Goal: Task Accomplishment & Management: Use online tool/utility

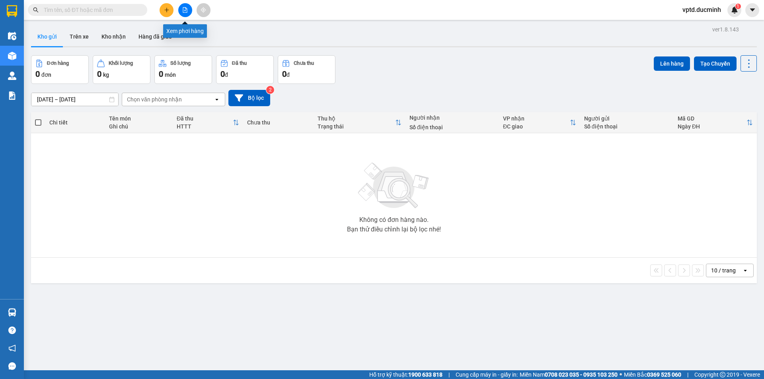
click at [183, 9] on icon "file-add" at bounding box center [185, 10] width 6 height 6
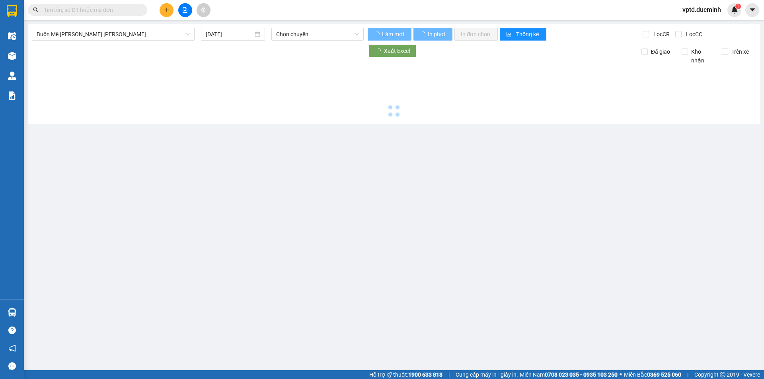
type input "[DATE]"
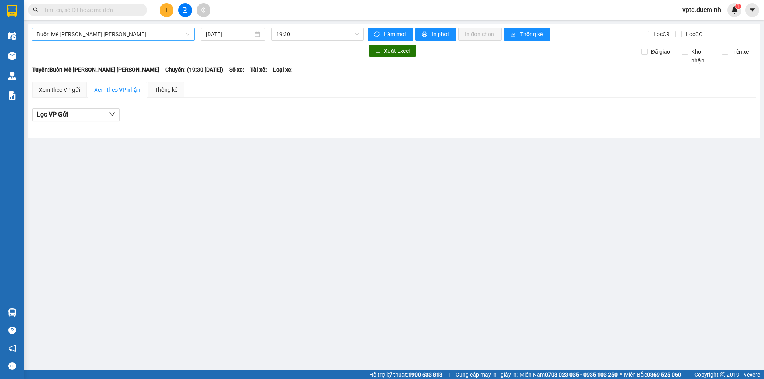
click at [117, 28] on span "Buôn Mê [PERSON_NAME] [PERSON_NAME]" at bounding box center [113, 34] width 153 height 12
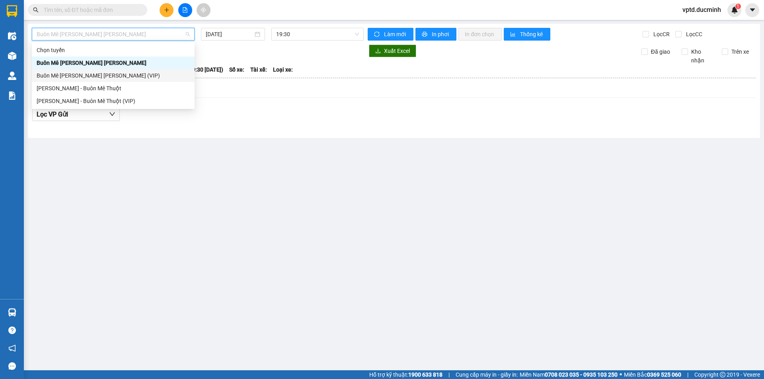
click at [107, 72] on div "Buôn Mê [PERSON_NAME] [PERSON_NAME] (VIP)" at bounding box center [113, 75] width 153 height 9
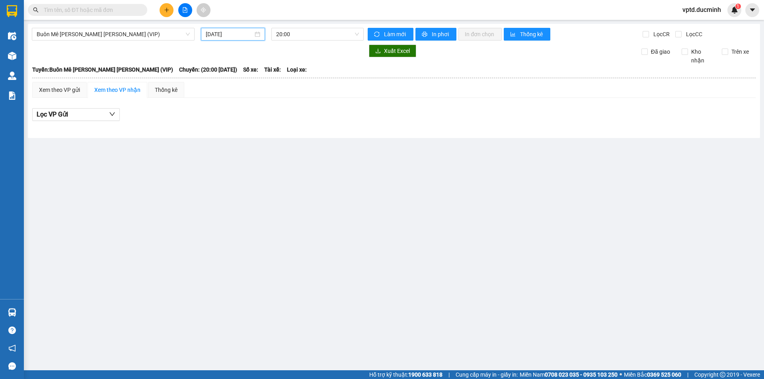
click at [216, 33] on input "[DATE]" at bounding box center [229, 34] width 47 height 9
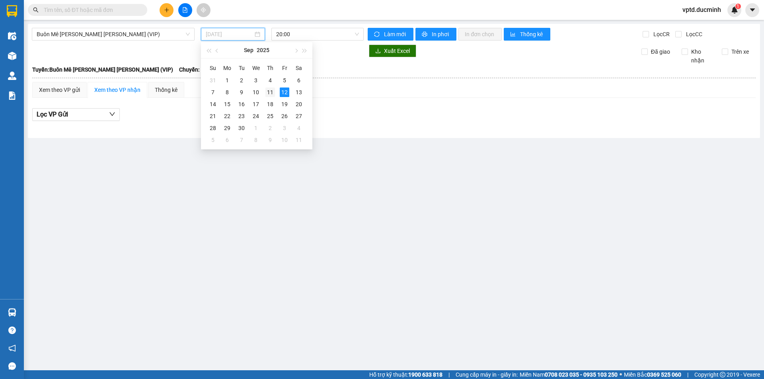
click at [271, 94] on div "11" at bounding box center [270, 93] width 10 height 10
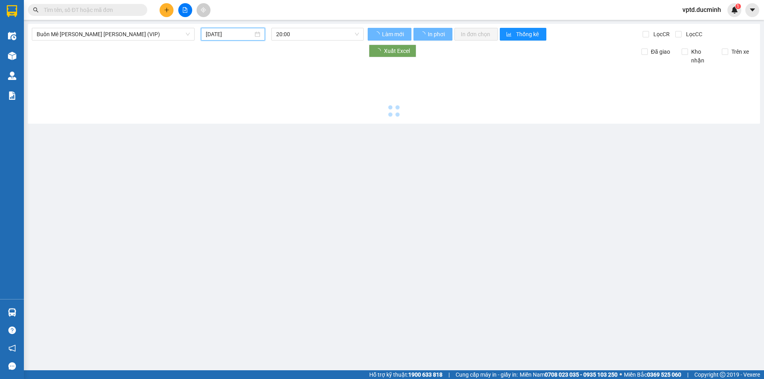
type input "[DATE]"
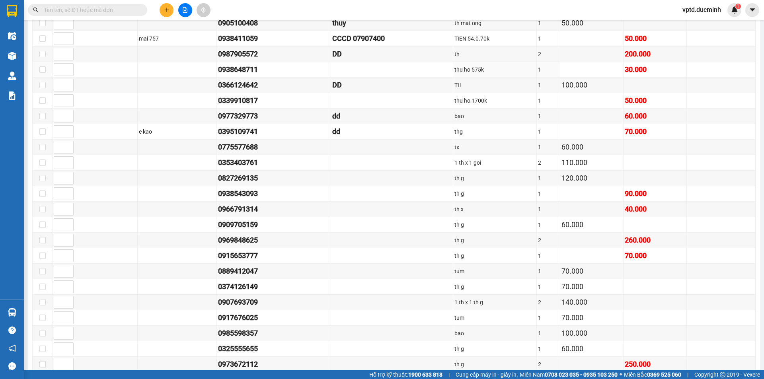
scroll to position [796, 0]
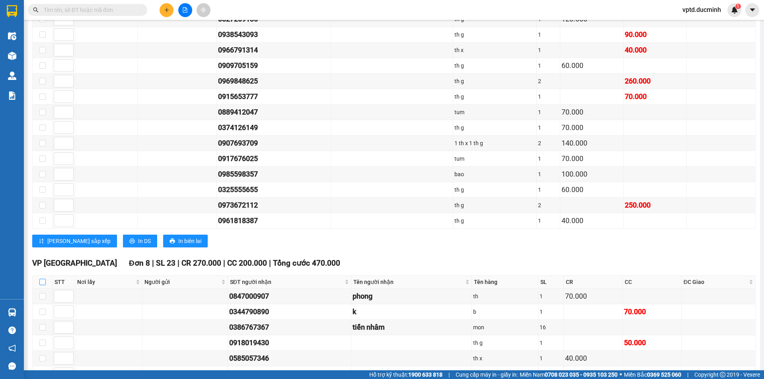
click at [43, 281] on input "checkbox" at bounding box center [42, 282] width 6 height 6
checkbox input "true"
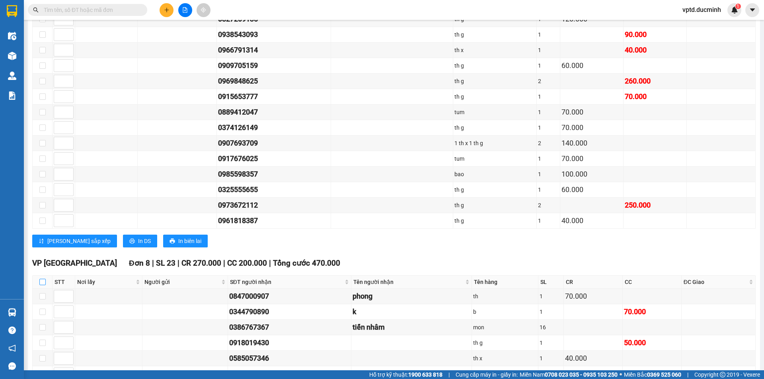
checkbox input "true"
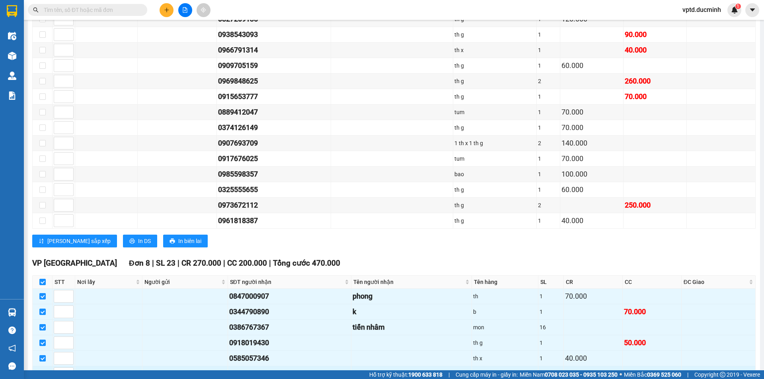
scroll to position [879, 0]
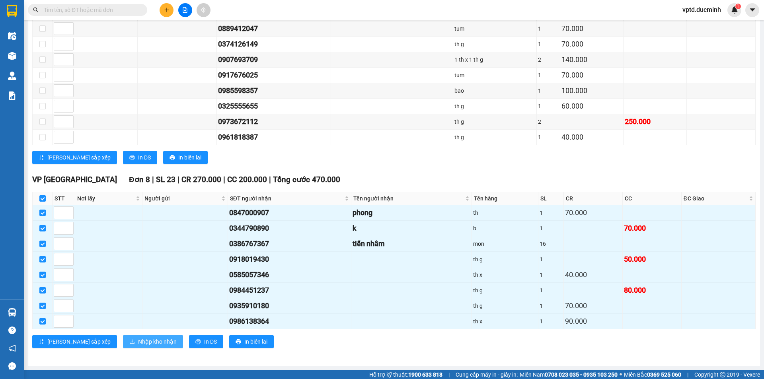
click at [138, 344] on span "Nhập kho nhận" at bounding box center [157, 341] width 39 height 9
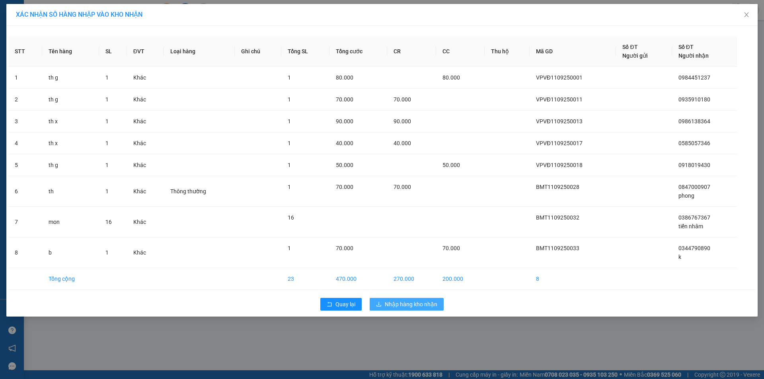
click at [401, 308] on span "Nhập hàng kho nhận" at bounding box center [411, 304] width 53 height 9
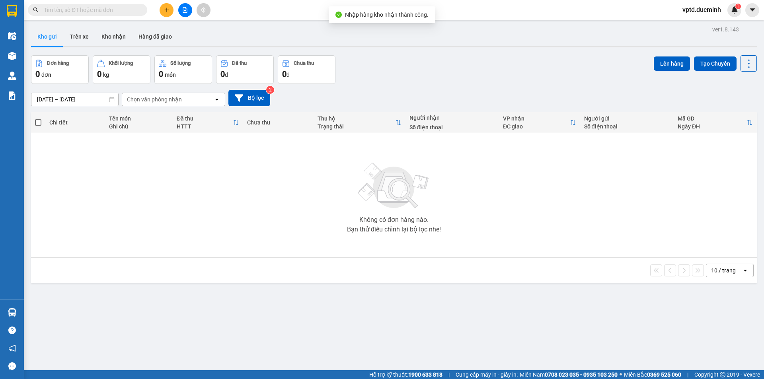
scroll to position [37, 0]
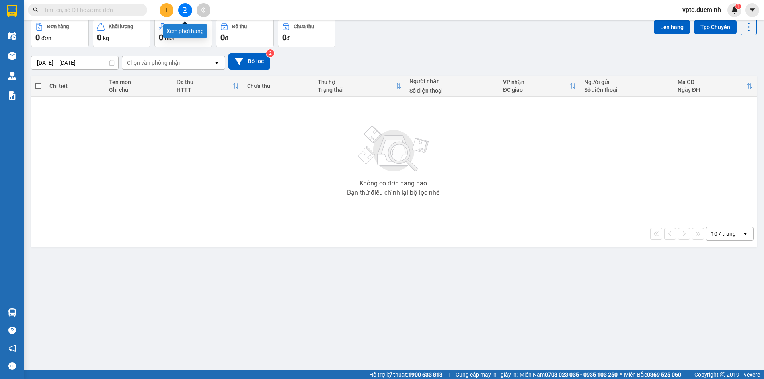
click at [186, 8] on icon "file-add" at bounding box center [185, 10] width 6 height 6
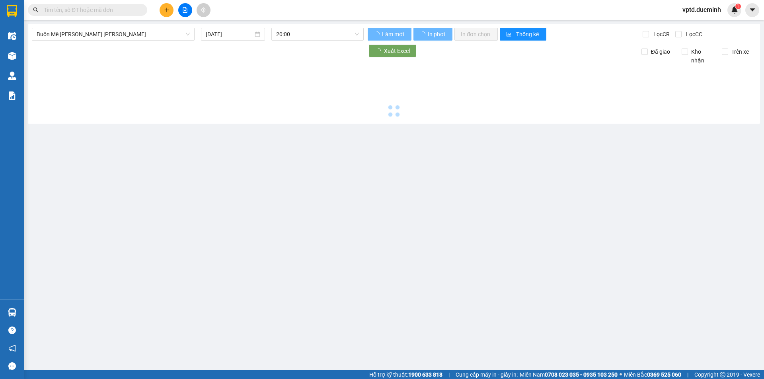
type input "[DATE]"
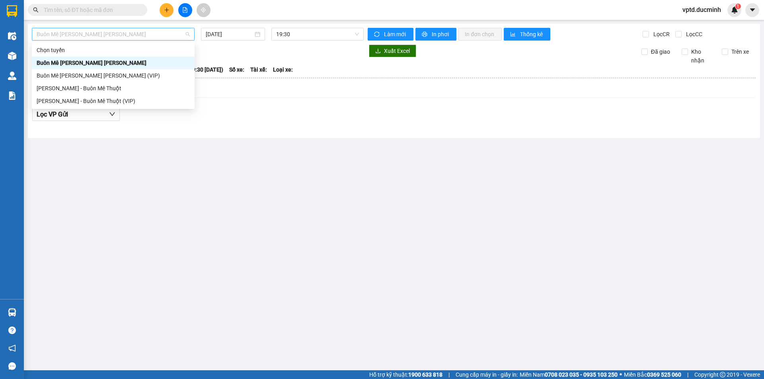
click at [148, 32] on span "Buôn Mê [PERSON_NAME] [PERSON_NAME]" at bounding box center [113, 34] width 153 height 12
click at [133, 72] on div "Buôn Mê [PERSON_NAME] [PERSON_NAME] (VIP)" at bounding box center [113, 75] width 153 height 9
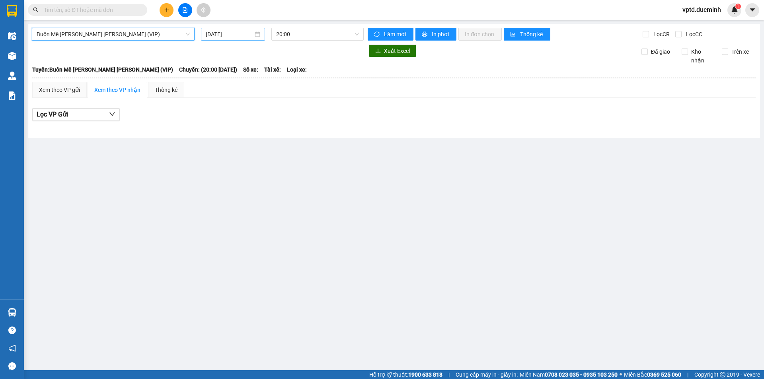
click at [221, 34] on input "[DATE]" at bounding box center [229, 34] width 47 height 9
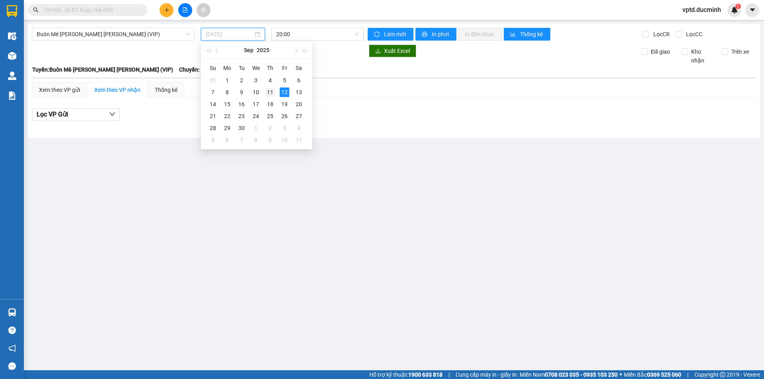
click at [269, 92] on div "11" at bounding box center [270, 93] width 10 height 10
type input "[DATE]"
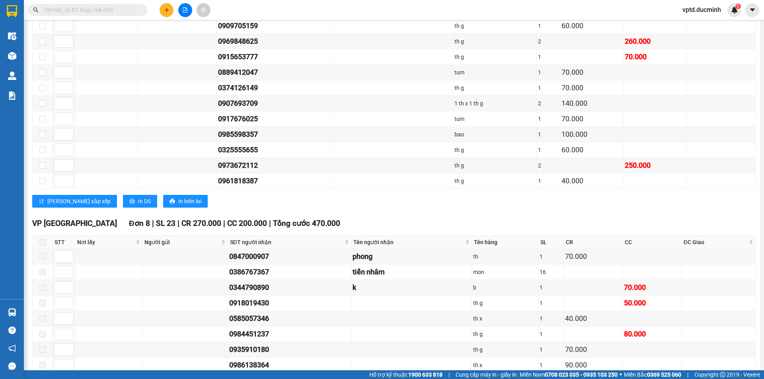
scroll to position [879, 0]
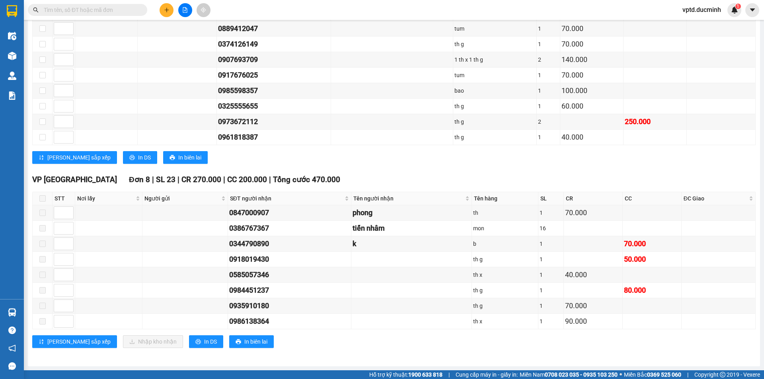
click at [70, 9] on input "text" at bounding box center [91, 10] width 94 height 9
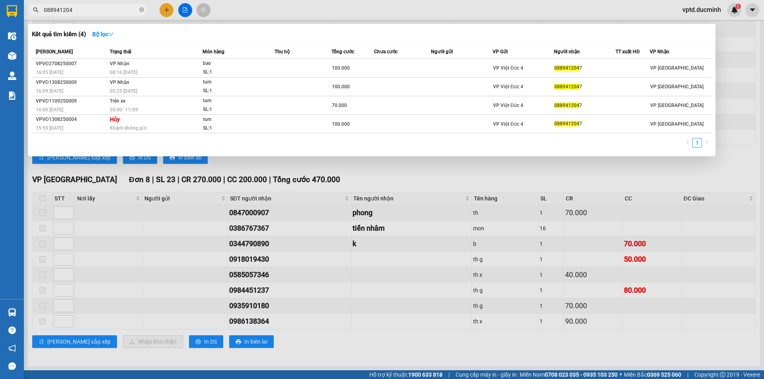
type input "0889412047"
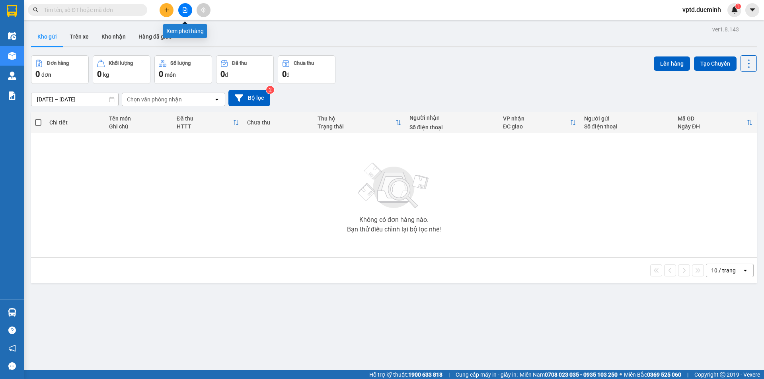
click at [183, 8] on icon "file-add" at bounding box center [185, 10] width 6 height 6
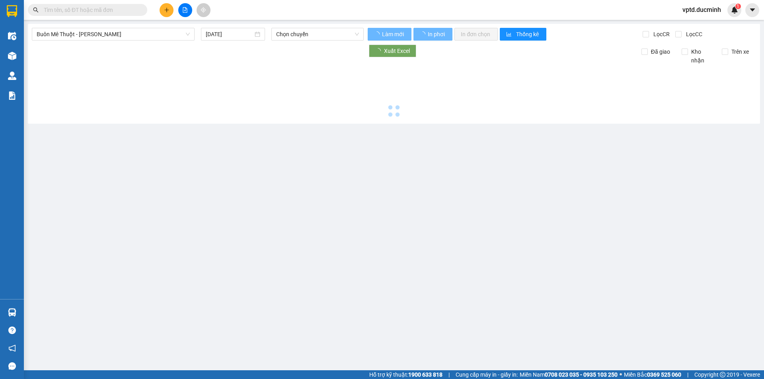
type input "[DATE]"
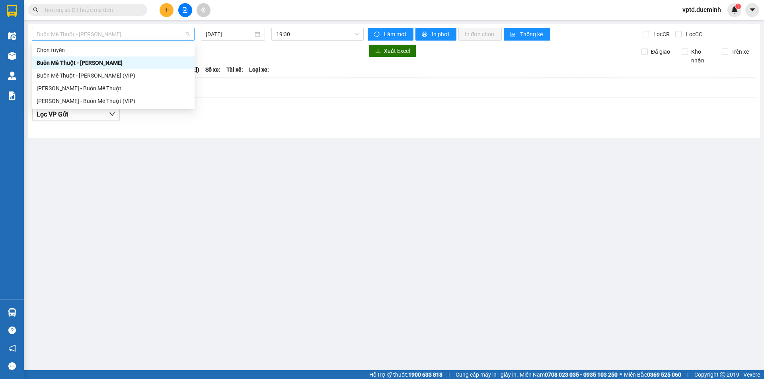
click at [163, 32] on span "Buôn Mê [PERSON_NAME] [PERSON_NAME]" at bounding box center [113, 34] width 153 height 12
click at [102, 74] on div "Buôn Mê [PERSON_NAME] [PERSON_NAME] (VIP)" at bounding box center [113, 75] width 153 height 9
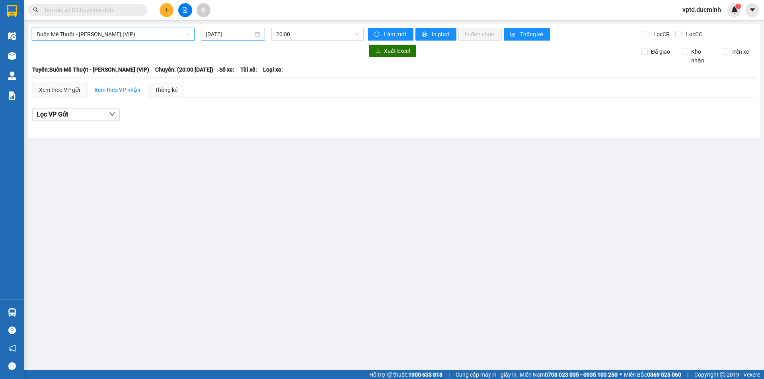
click at [234, 29] on div "[DATE]" at bounding box center [233, 34] width 64 height 13
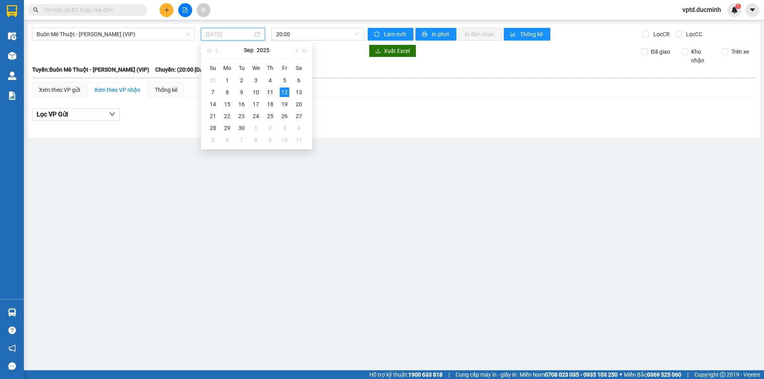
click at [272, 93] on div "11" at bounding box center [270, 93] width 10 height 10
type input "[DATE]"
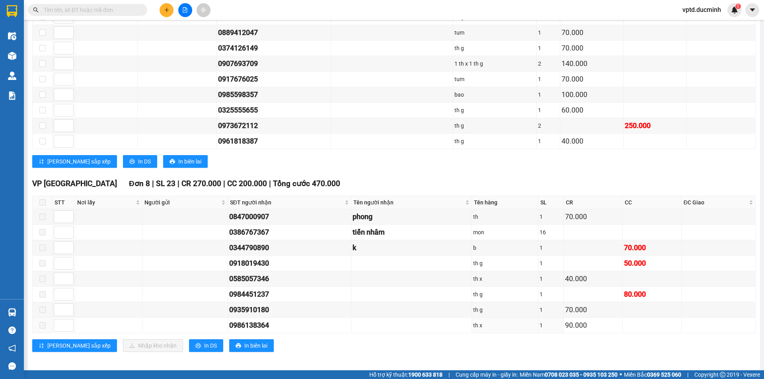
scroll to position [879, 0]
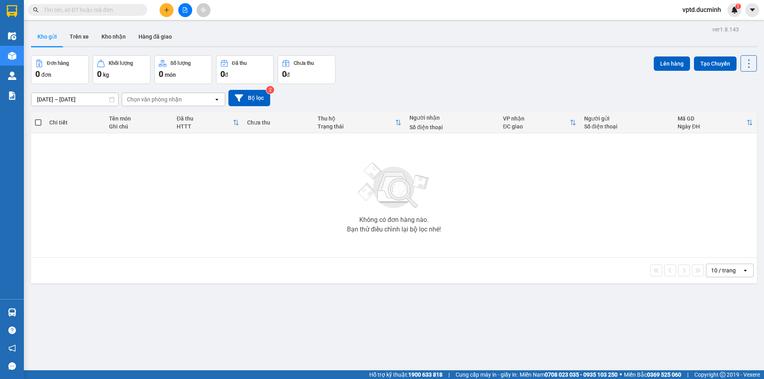
click at [183, 10] on icon "file-add" at bounding box center [185, 10] width 6 height 6
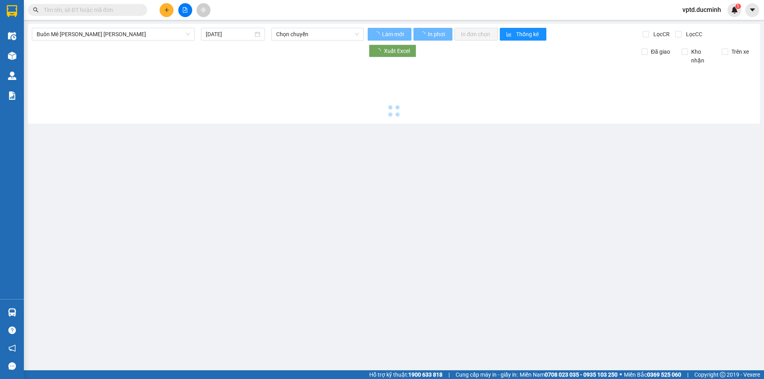
type input "[DATE]"
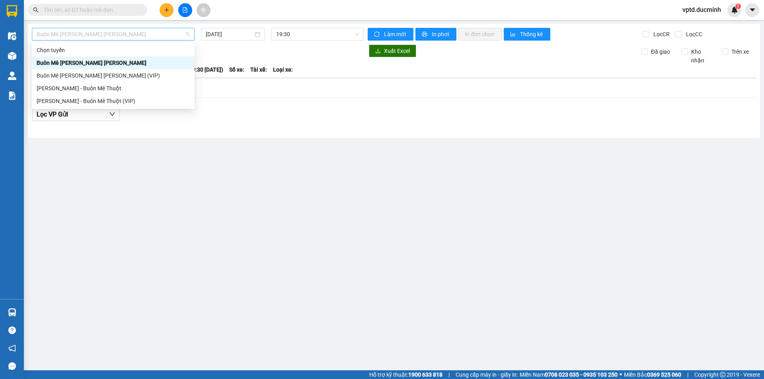
click at [150, 33] on span "Buôn Mê [PERSON_NAME] [PERSON_NAME]" at bounding box center [113, 34] width 153 height 12
click at [125, 72] on div "Buôn Mê [PERSON_NAME] [PERSON_NAME] (VIP)" at bounding box center [113, 75] width 153 height 9
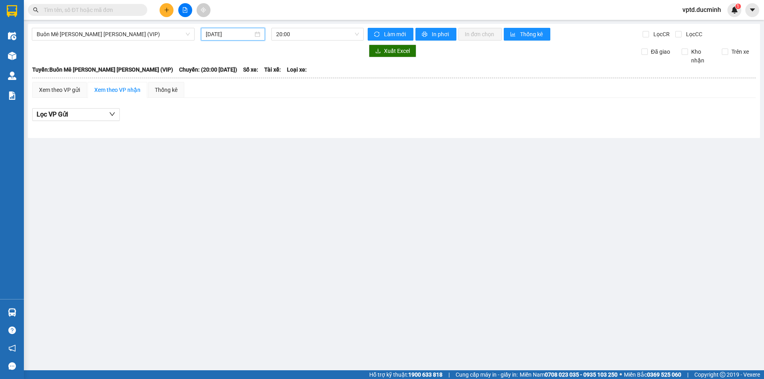
click at [219, 38] on input "[DATE]" at bounding box center [229, 34] width 47 height 9
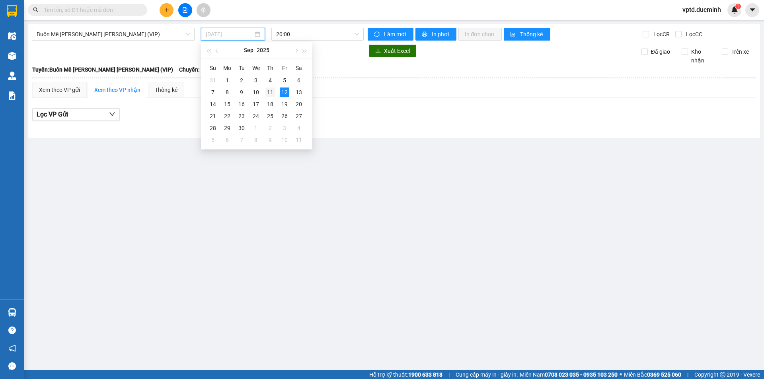
click at [268, 90] on div "11" at bounding box center [270, 93] width 10 height 10
type input "[DATE]"
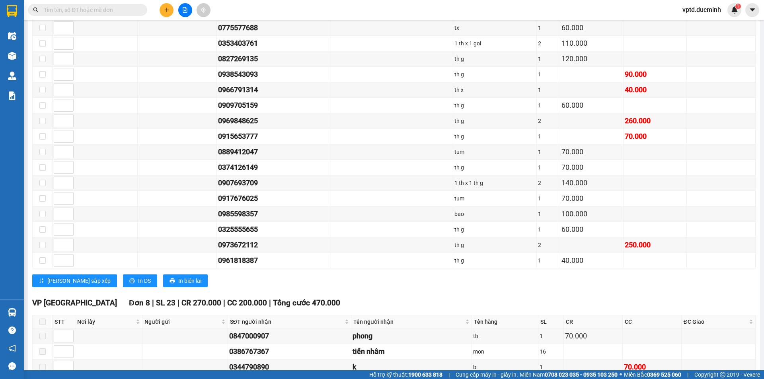
scroll to position [879, 0]
